Goal: Transaction & Acquisition: Book appointment/travel/reservation

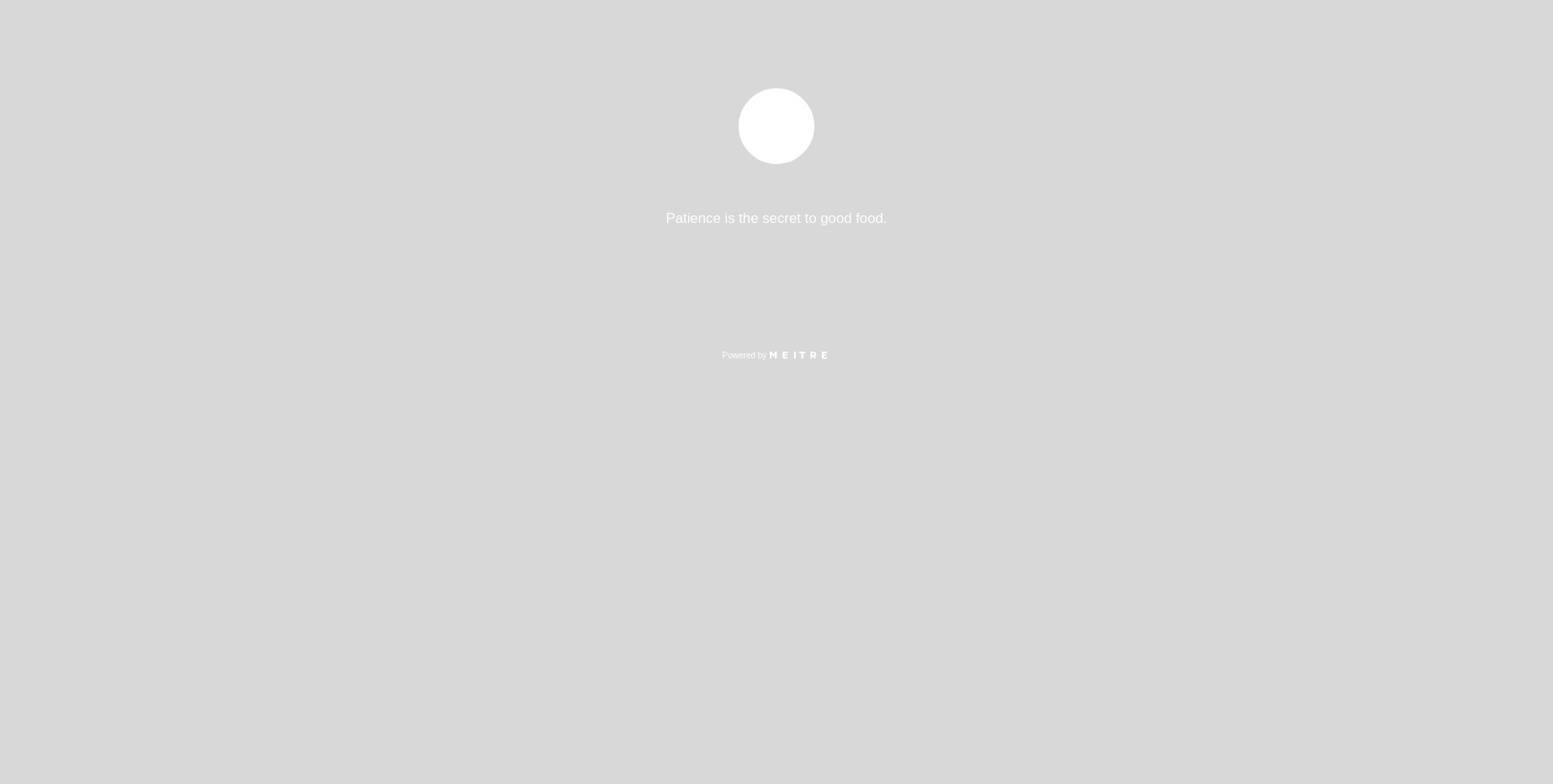
select select "pt"
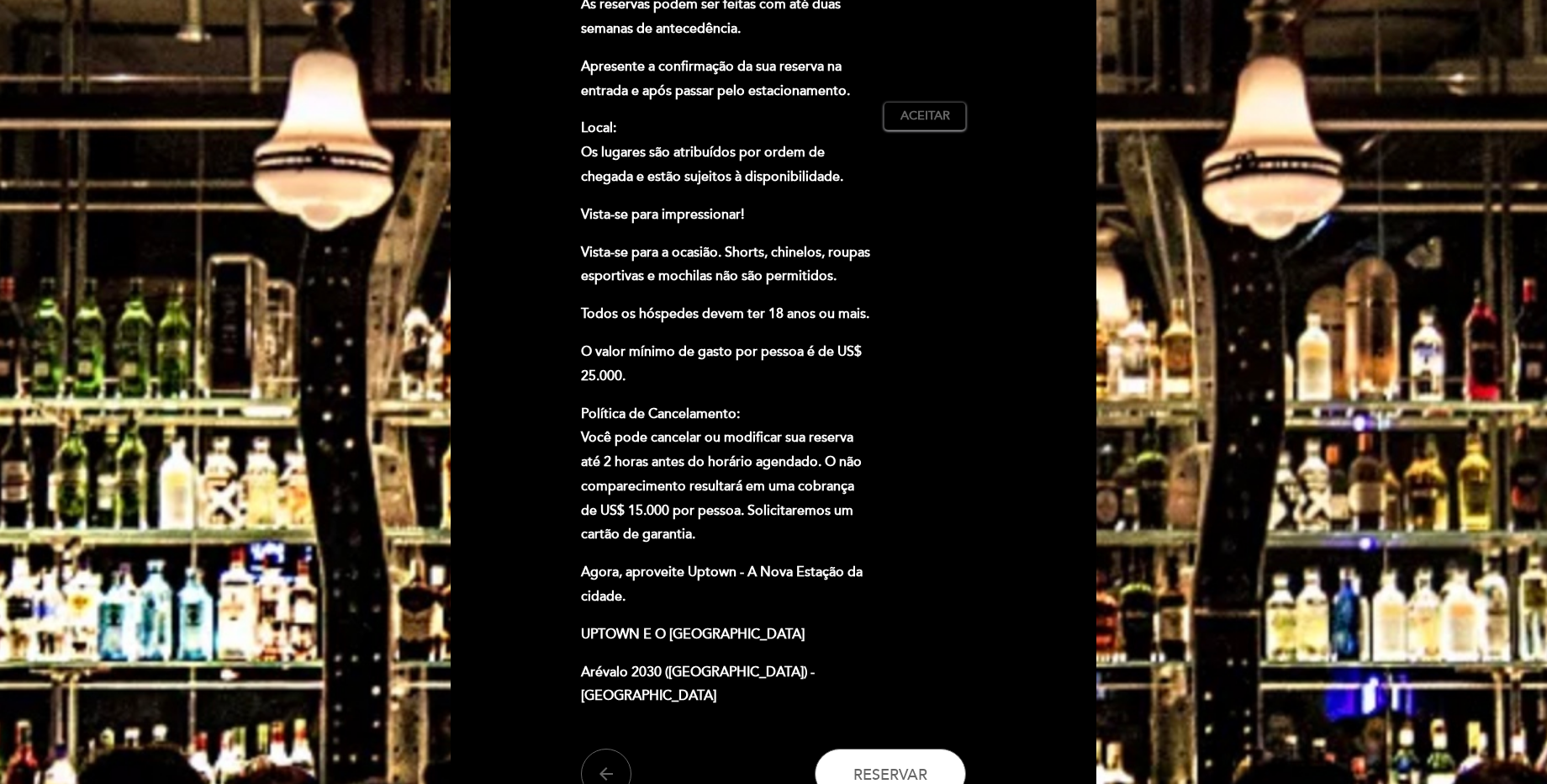
scroll to position [740, 0]
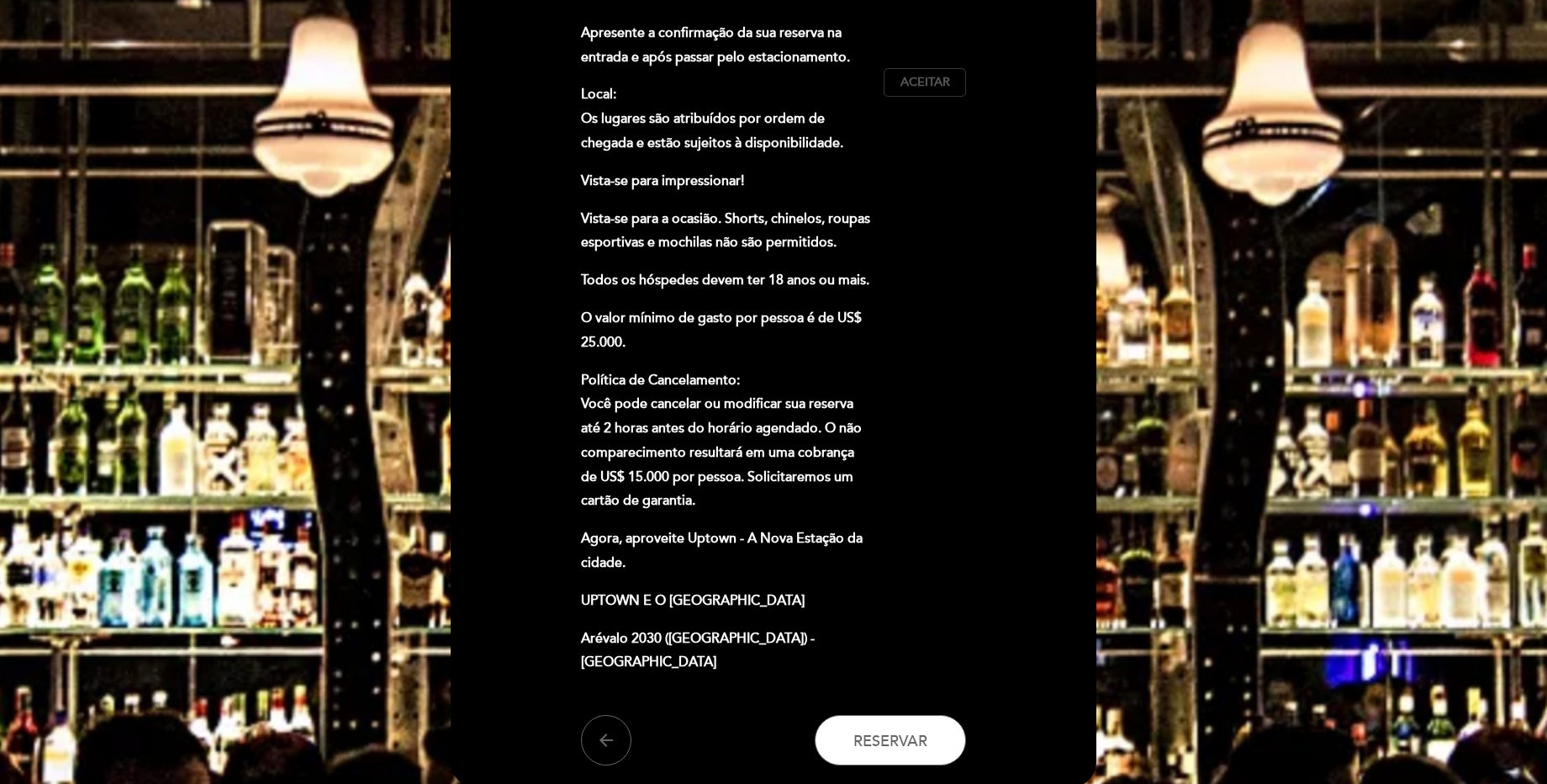
click at [920, 85] on span "Aceitar" at bounding box center [926, 82] width 50 height 17
click at [872, 752] on button "Reservar" at bounding box center [890, 740] width 151 height 51
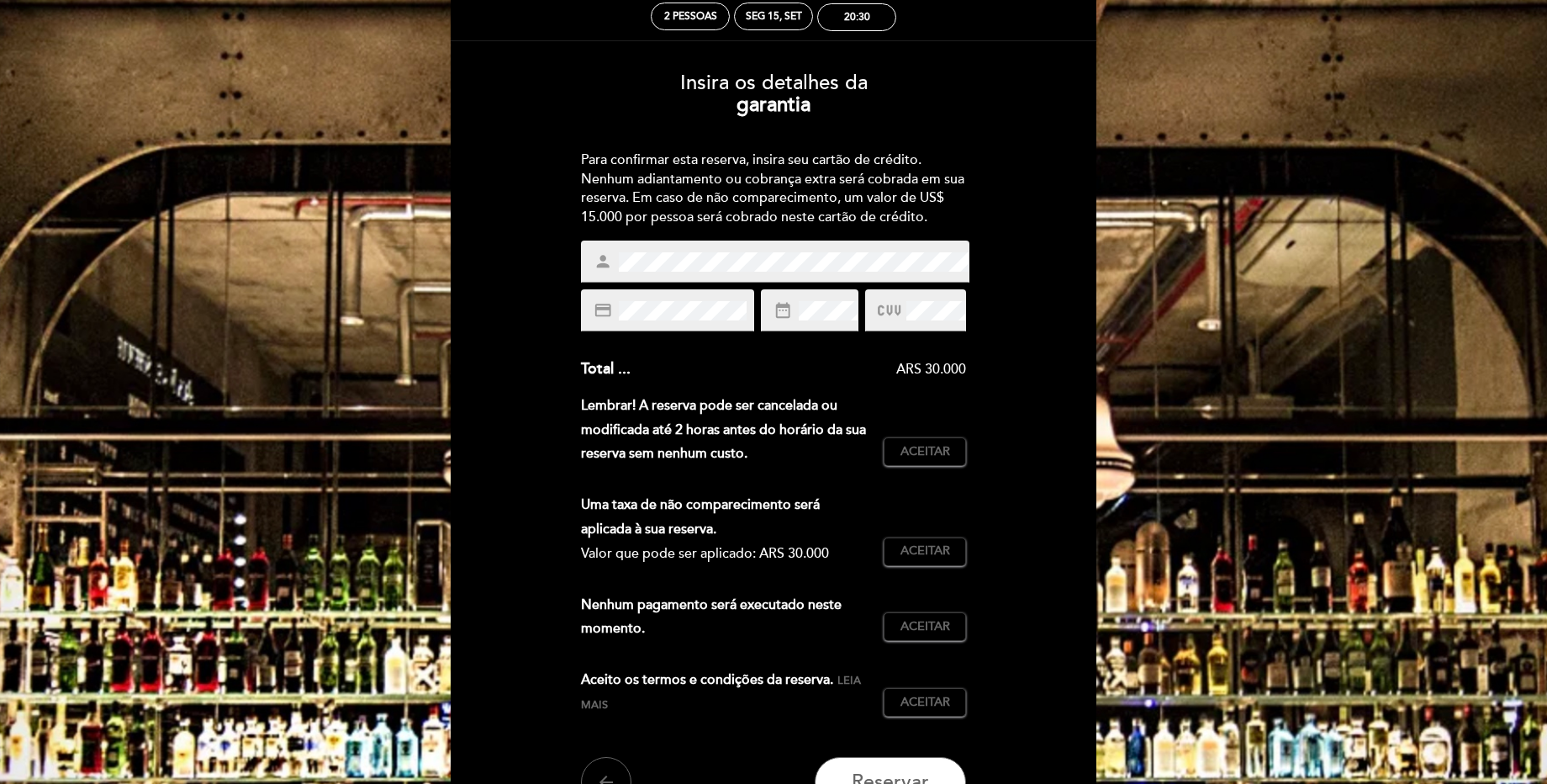
scroll to position [101, 0]
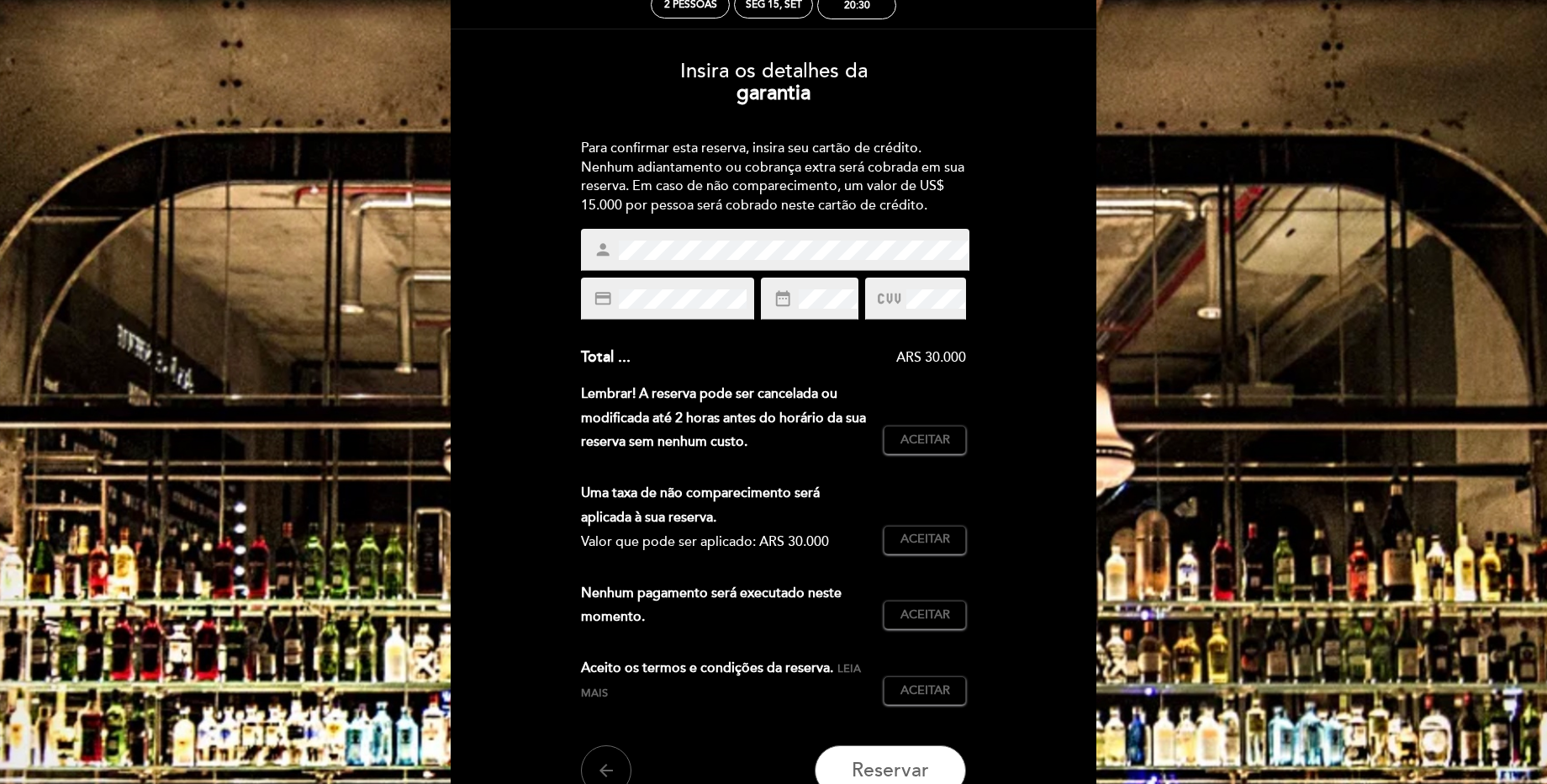
click at [814, 358] on div "ARS 30.000" at bounding box center [799, 358] width 337 height 19
click at [929, 445] on span "Aceitar" at bounding box center [926, 440] width 50 height 17
click at [911, 540] on span "Aceitar" at bounding box center [926, 539] width 50 height 17
click at [903, 628] on button "Aceitar Aceito" at bounding box center [925, 615] width 82 height 29
click at [909, 686] on span "Aceitar" at bounding box center [926, 690] width 50 height 17
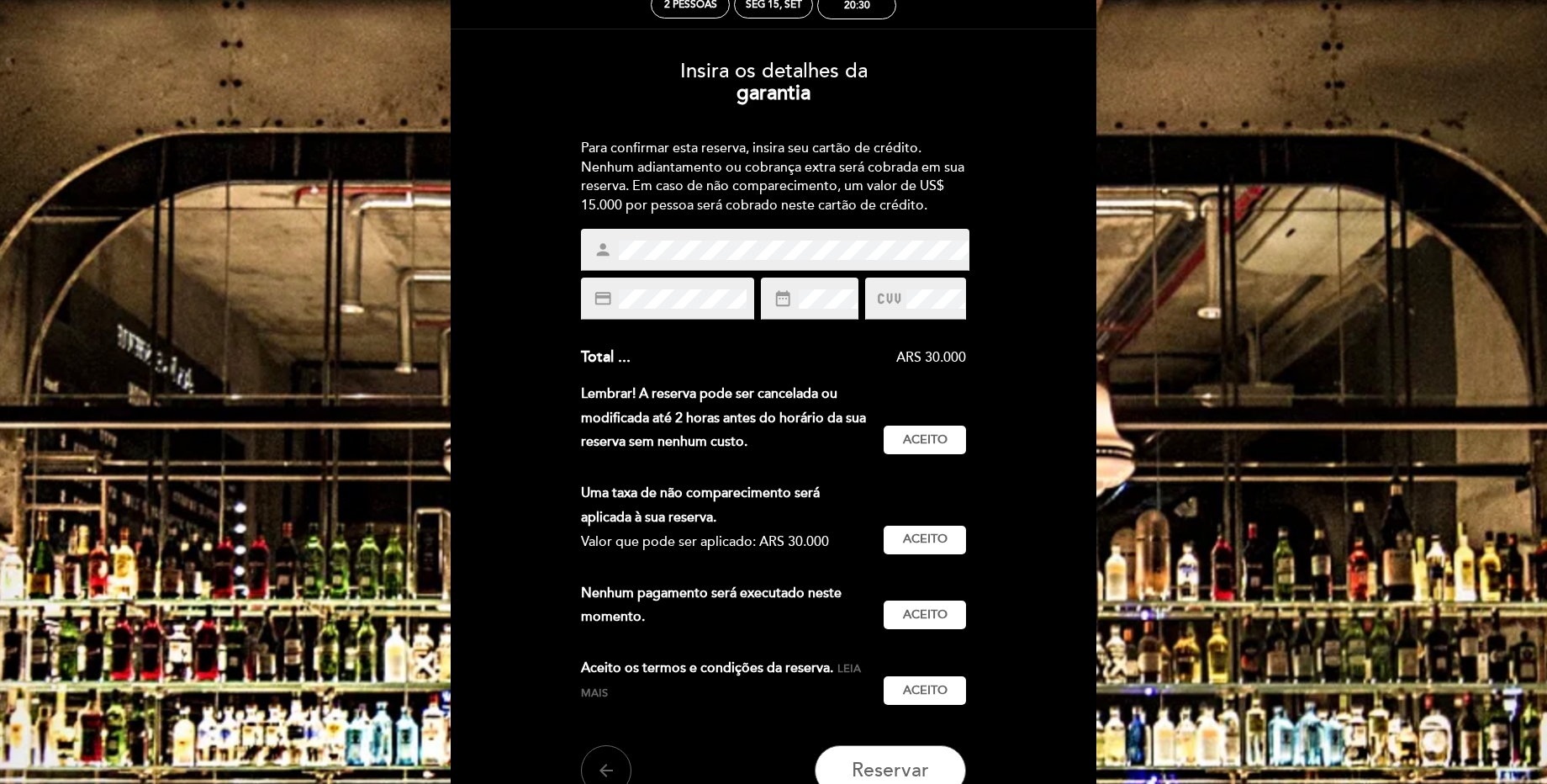
click at [694, 286] on div "credit_card" at bounding box center [667, 298] width 173 height 42
click at [659, 288] on div "credit_card" at bounding box center [667, 298] width 173 height 42
click at [937, 378] on div "Subtotal : ARS 30.000 Taxa de serviço : ARS 0 (0%) Imposto : ARS 0 (0%) Total .…" at bounding box center [774, 494] width 386 height 296
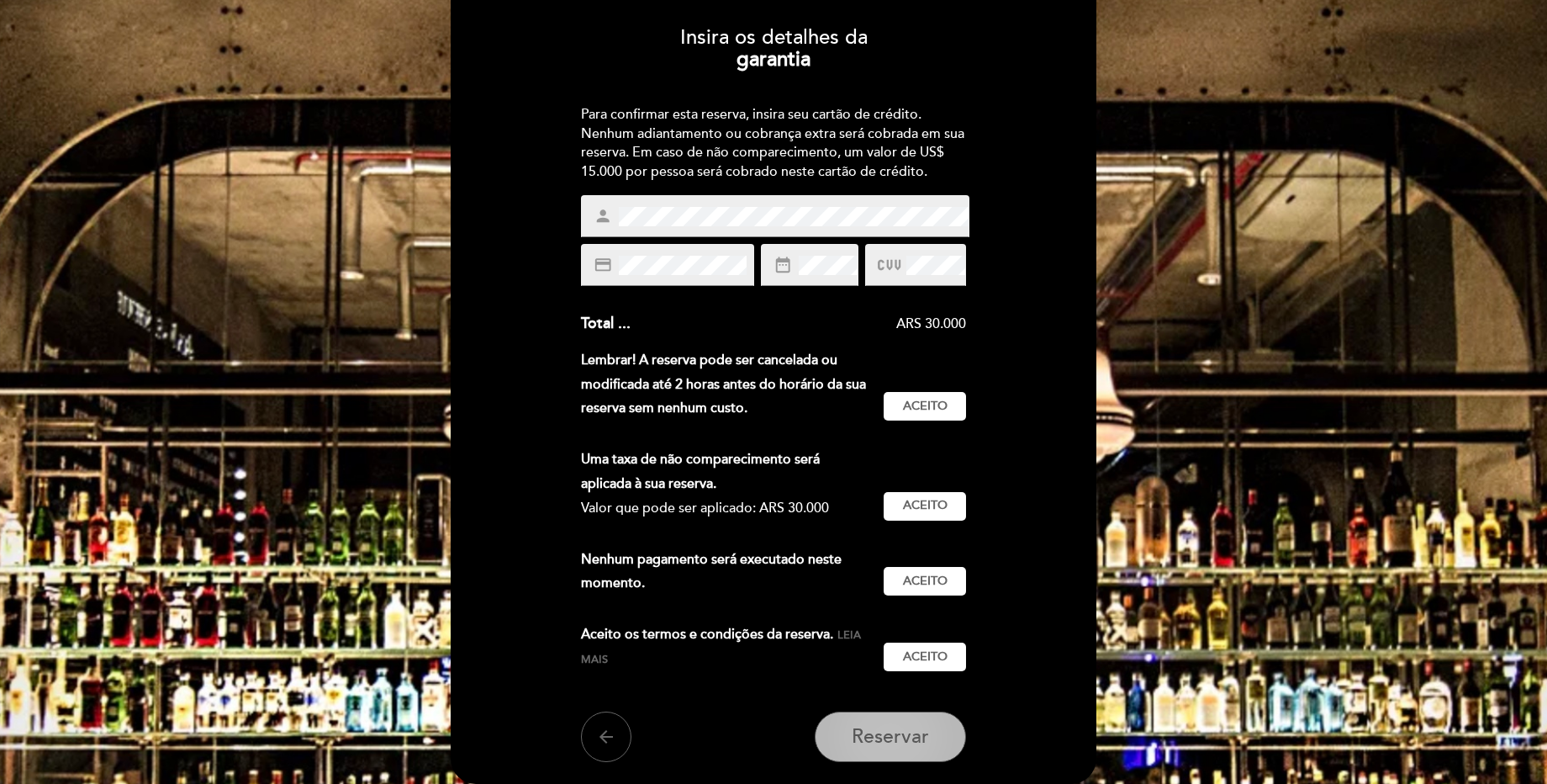
click at [882, 738] on span "Reservar" at bounding box center [890, 736] width 77 height 24
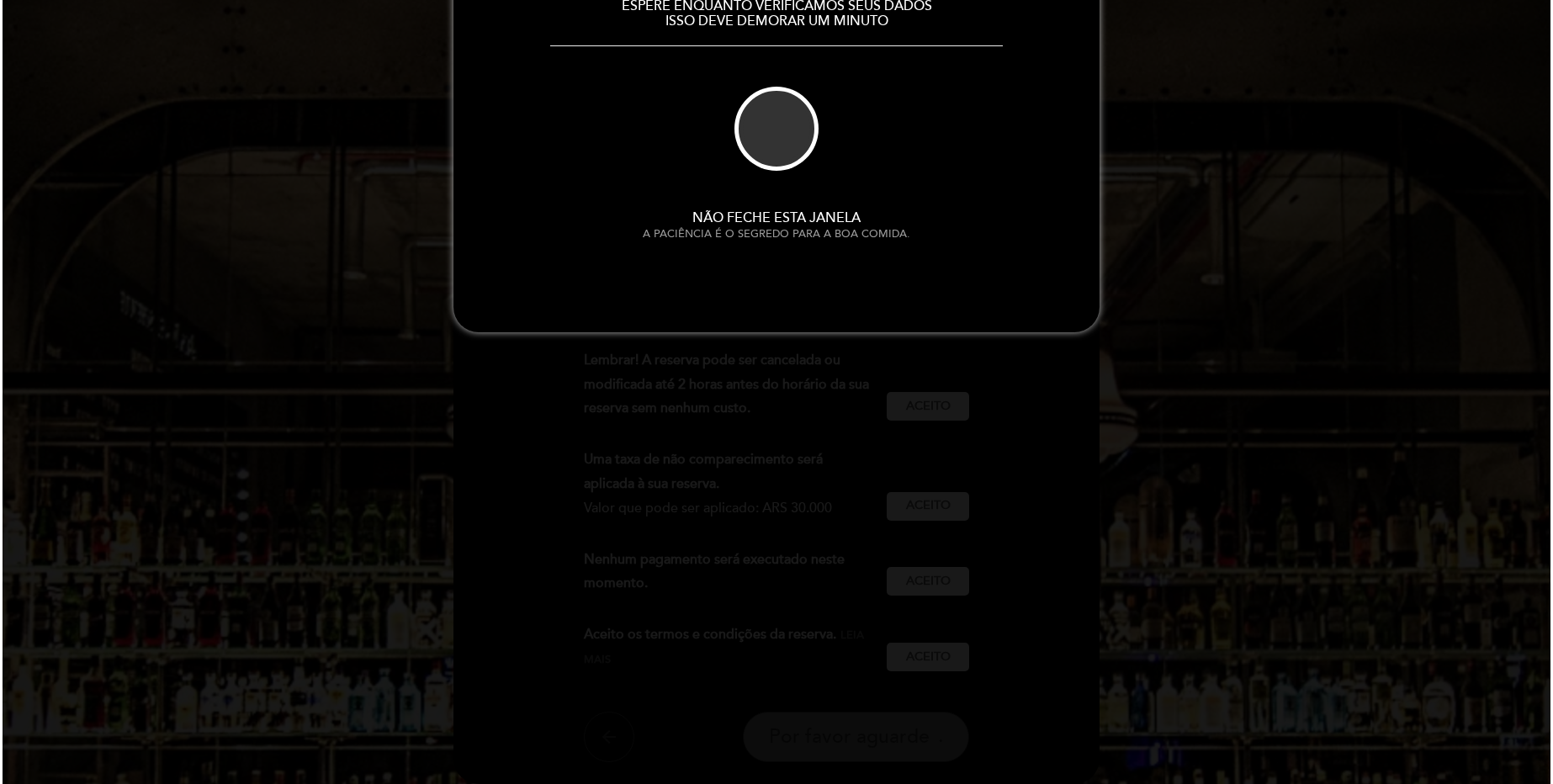
scroll to position [0, 0]
